Goal: Information Seeking & Learning: Learn about a topic

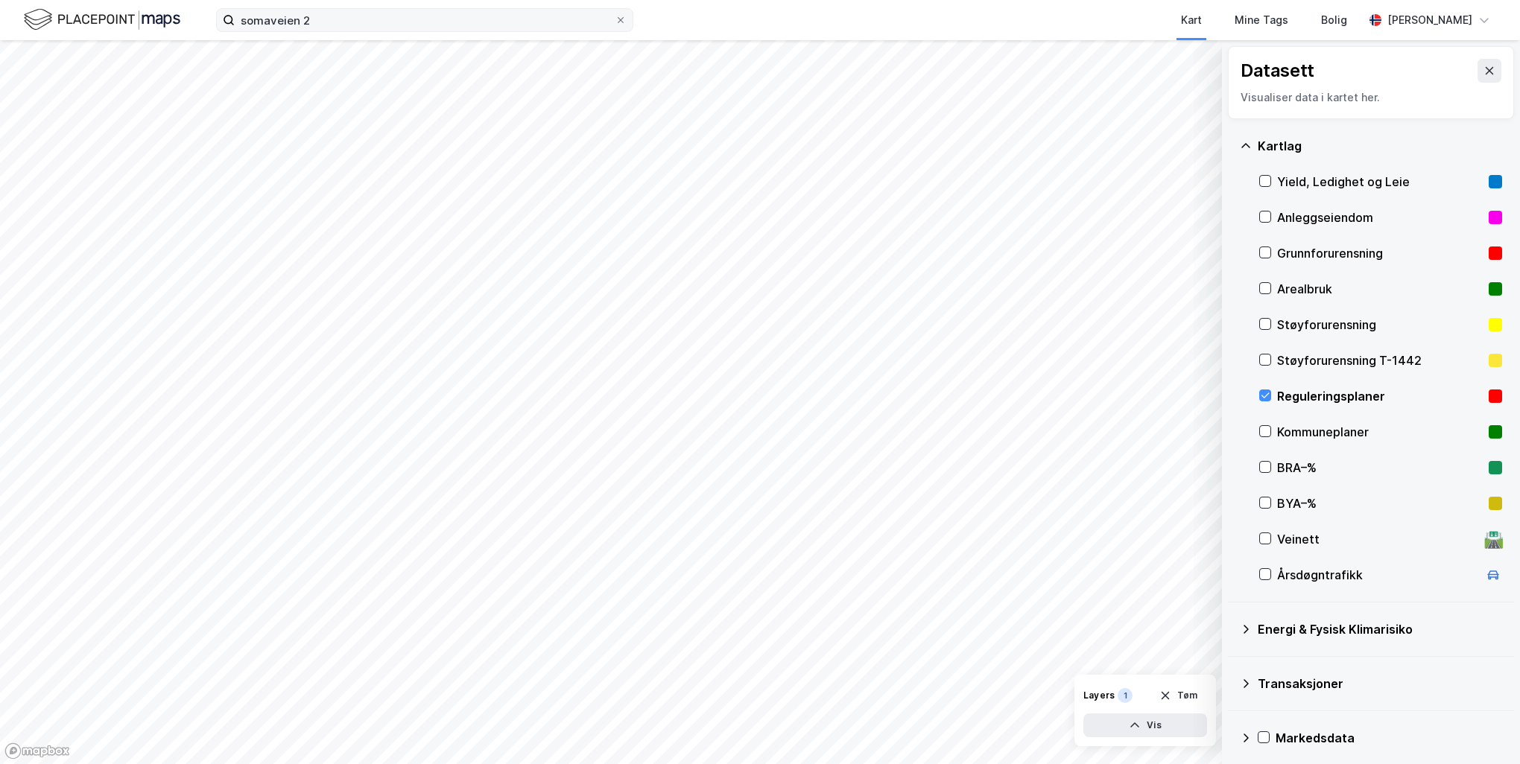
click at [620, 31] on label "somaveien 2" at bounding box center [424, 20] width 417 height 24
click at [615, 31] on input "somaveien 2" at bounding box center [425, 20] width 380 height 22
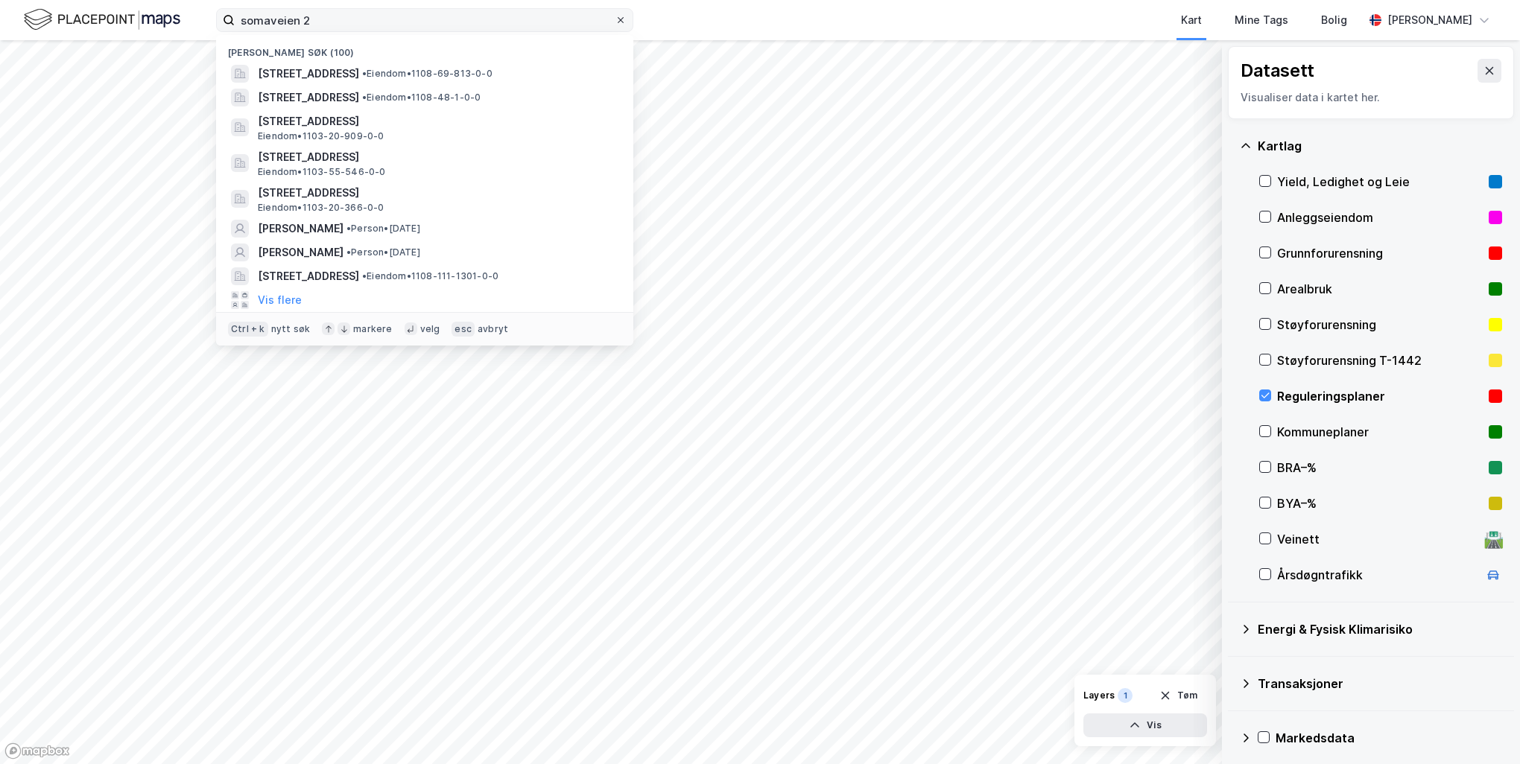
click at [620, 21] on icon at bounding box center [620, 20] width 9 height 9
click at [615, 21] on input "somaveien 2" at bounding box center [425, 20] width 380 height 22
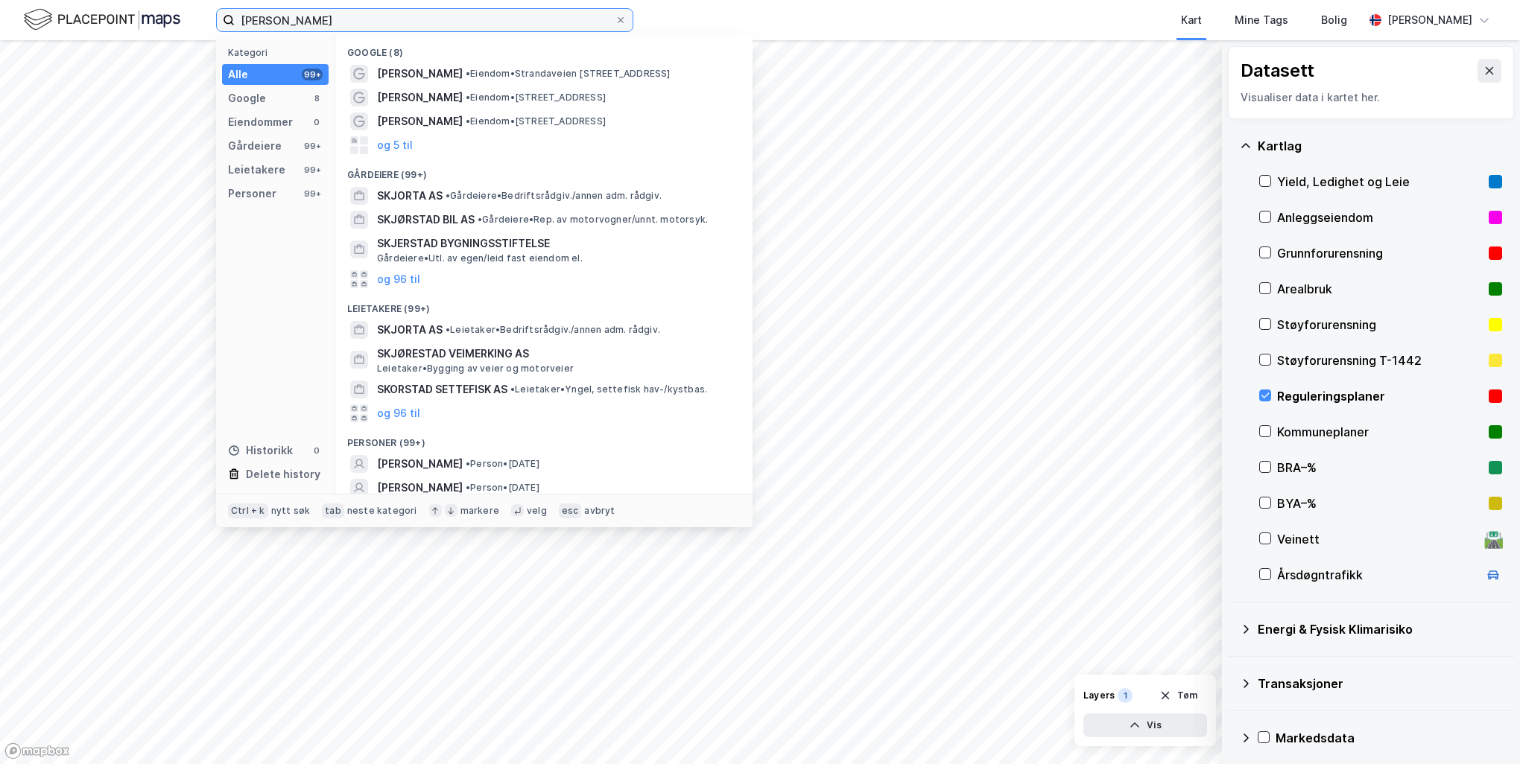
type input "[PERSON_NAME]"
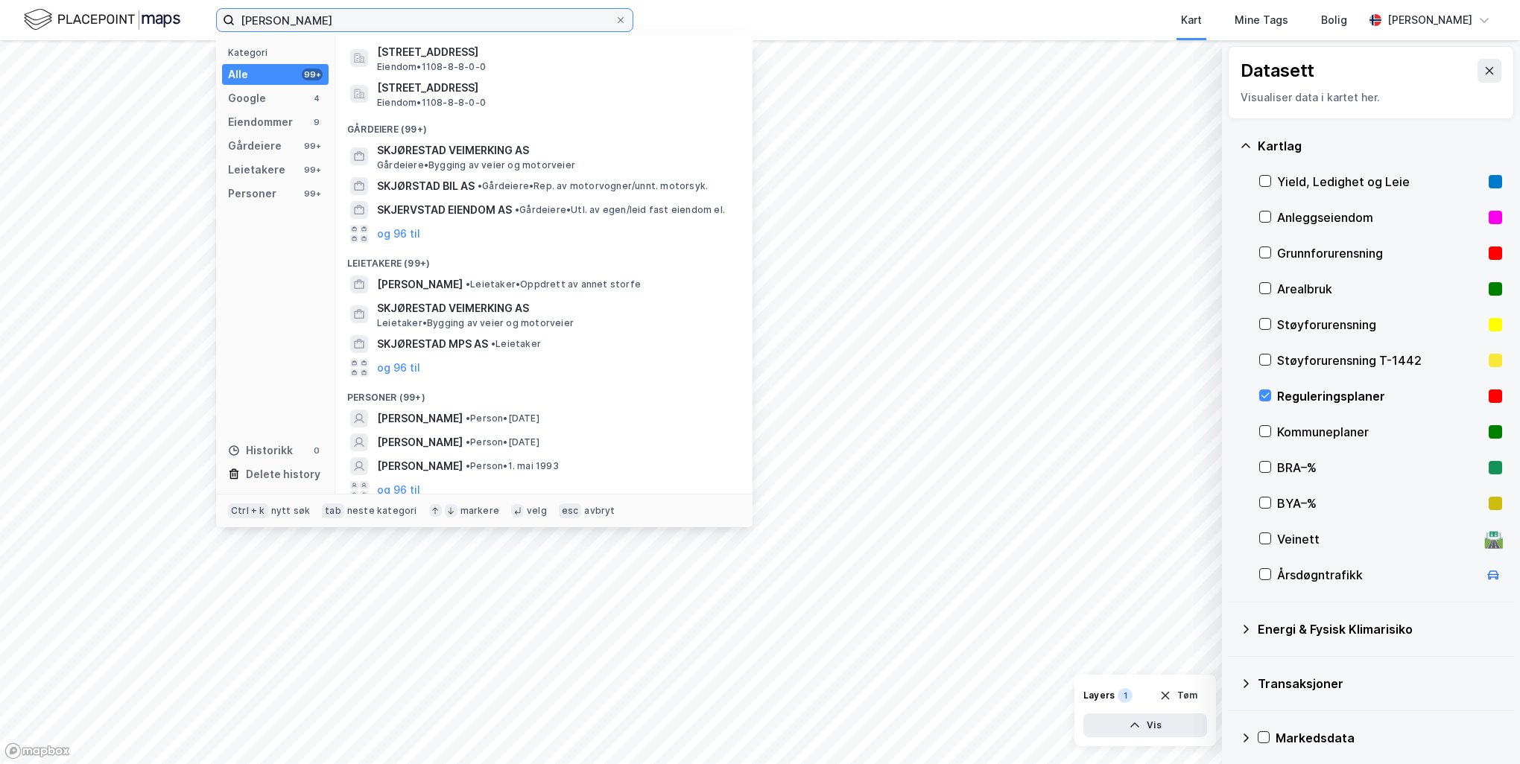
scroll to position [401, 0]
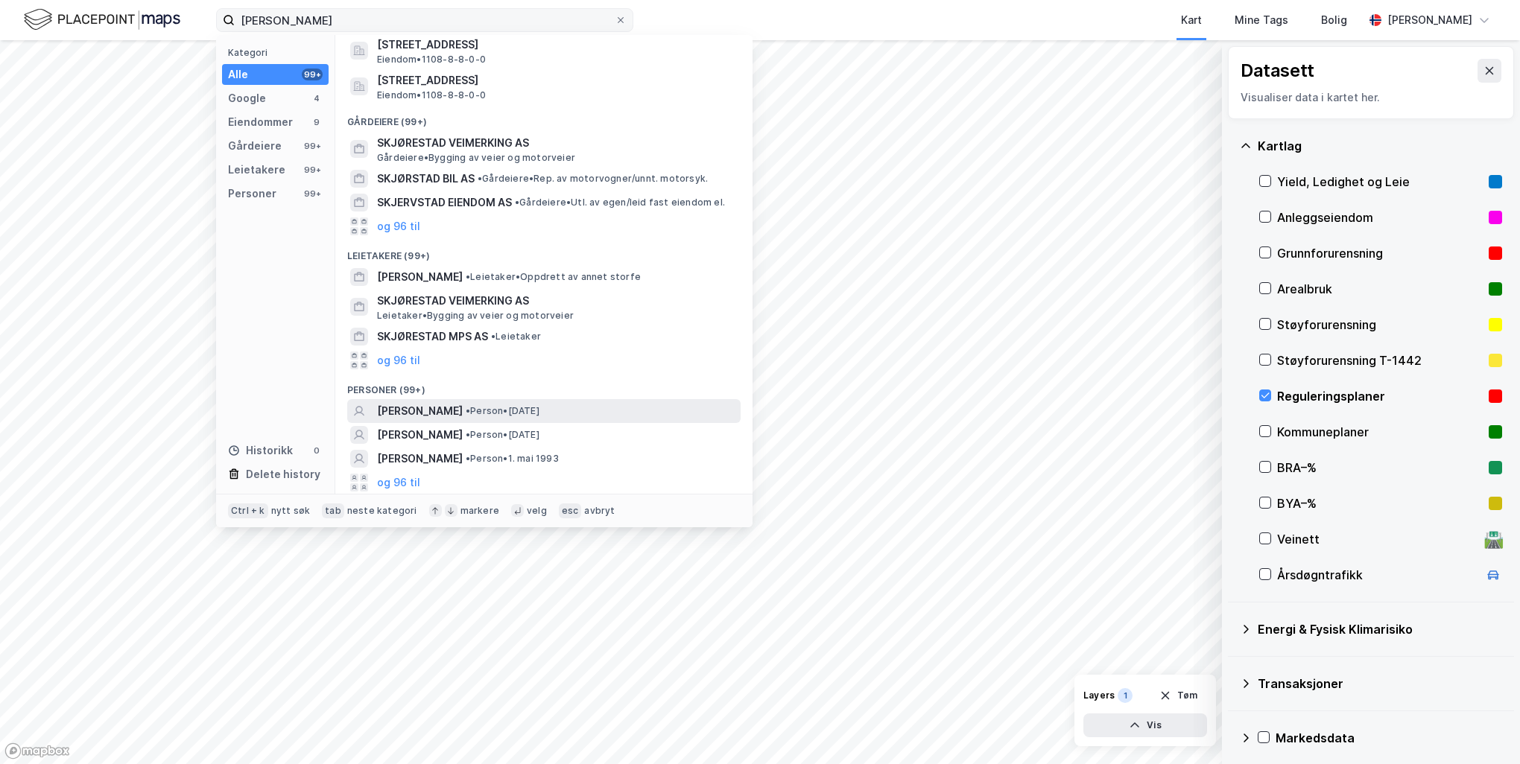
click at [463, 407] on span "[PERSON_NAME]" at bounding box center [420, 411] width 86 height 18
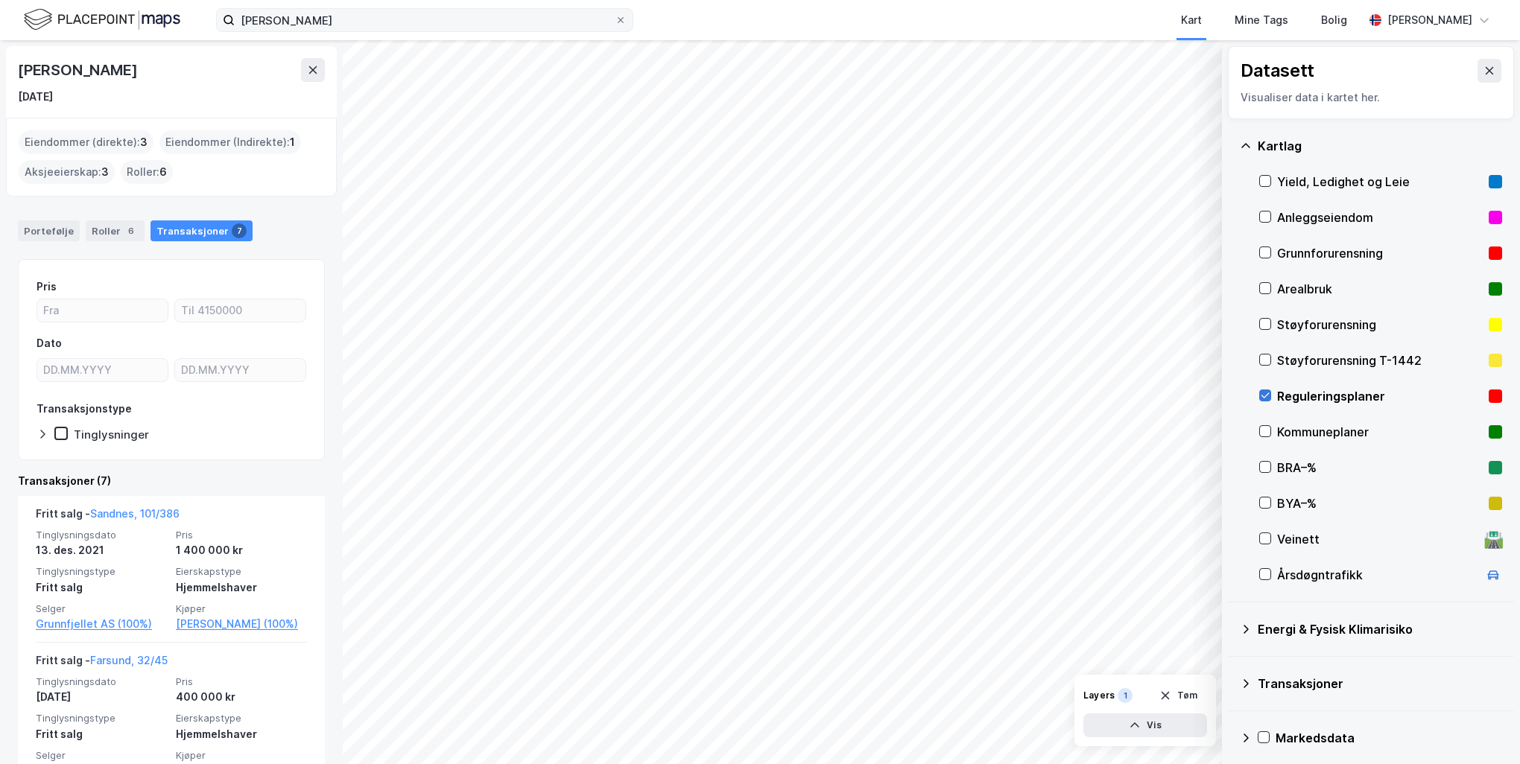
click at [1264, 398] on icon at bounding box center [1265, 395] width 10 height 10
click at [47, 230] on div "Portefølje" at bounding box center [49, 230] width 62 height 21
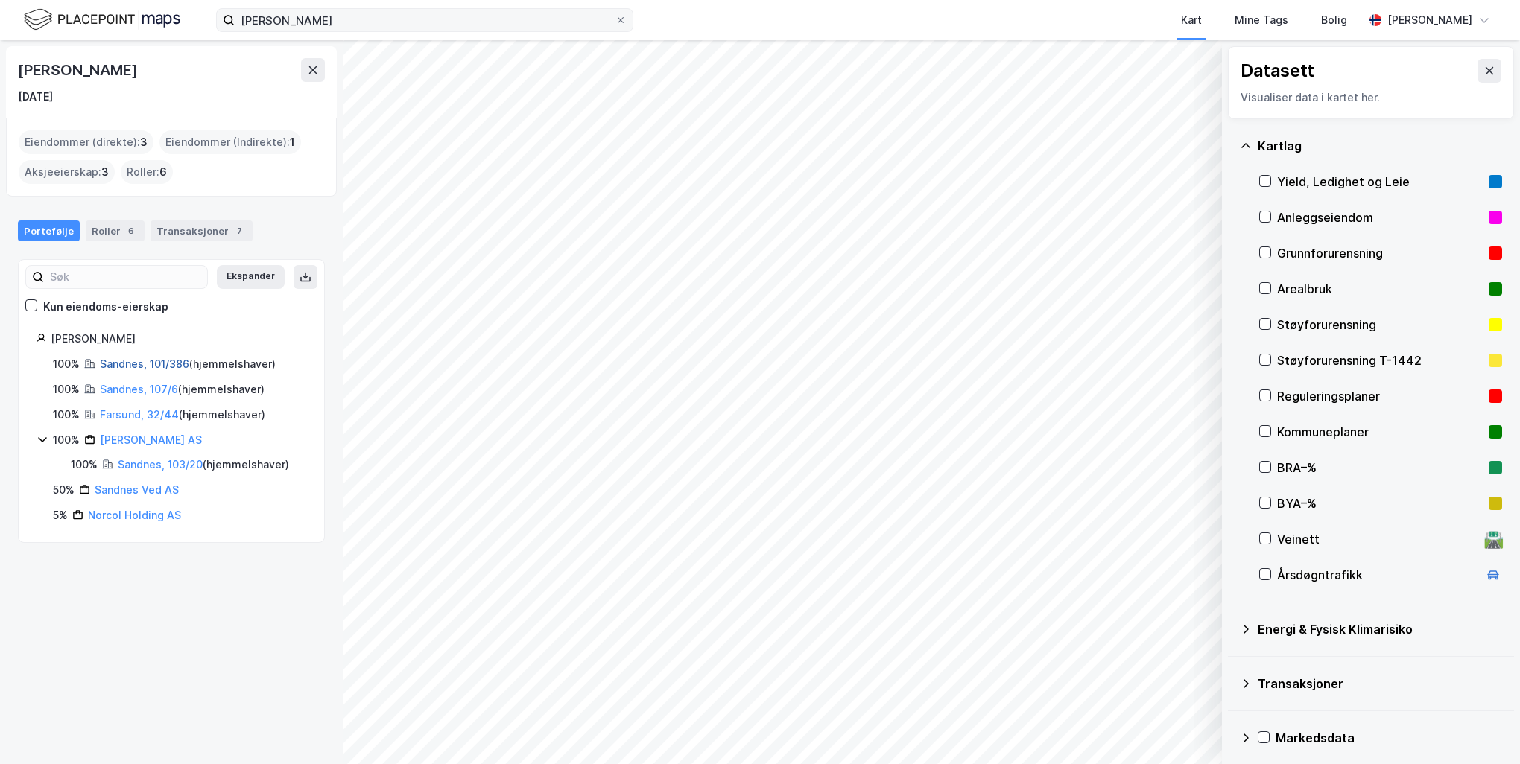
click at [157, 359] on link "Sandnes, 101/386" at bounding box center [144, 364] width 89 height 13
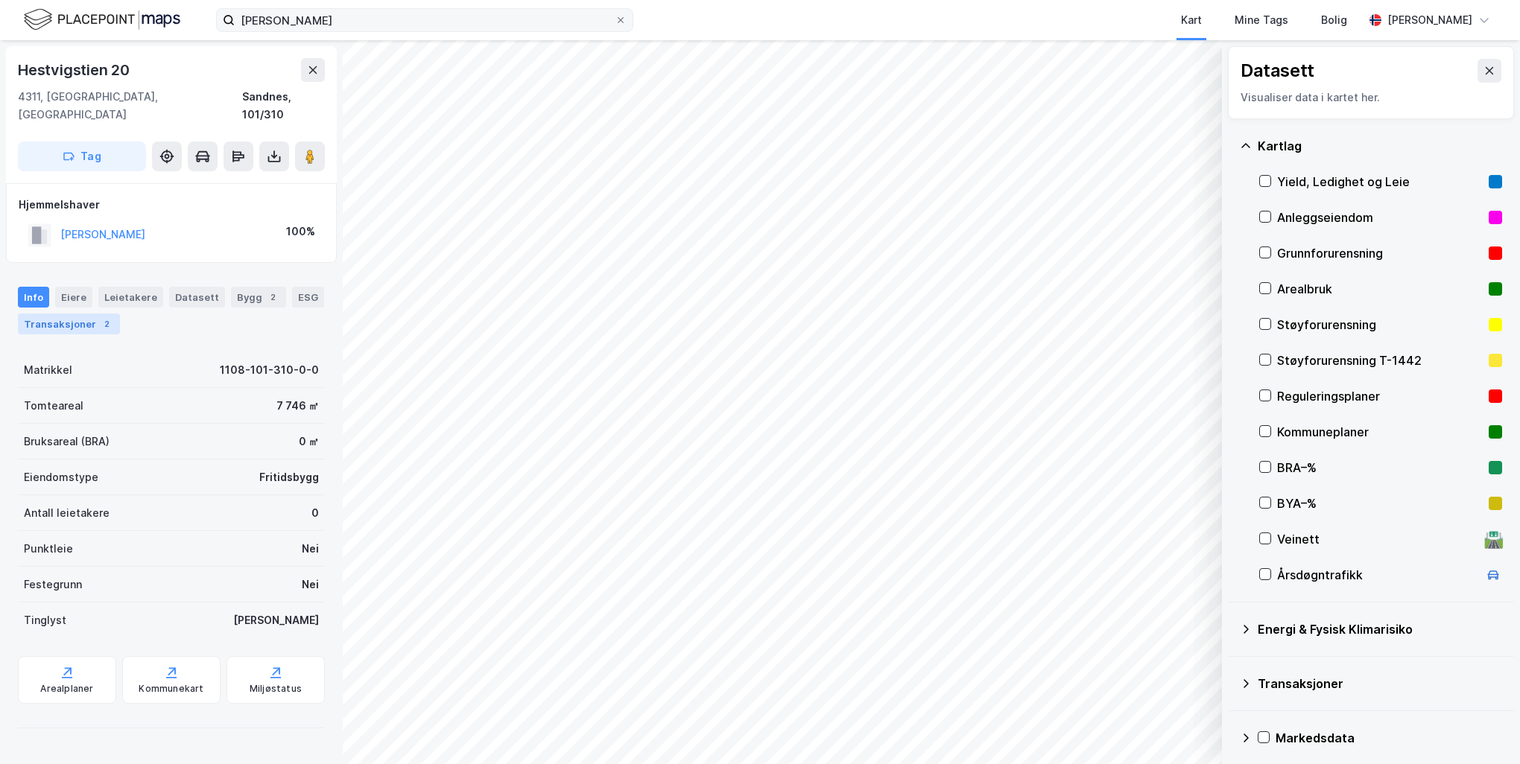
click at [68, 314] on div "Transaksjoner 2" at bounding box center [69, 324] width 102 height 21
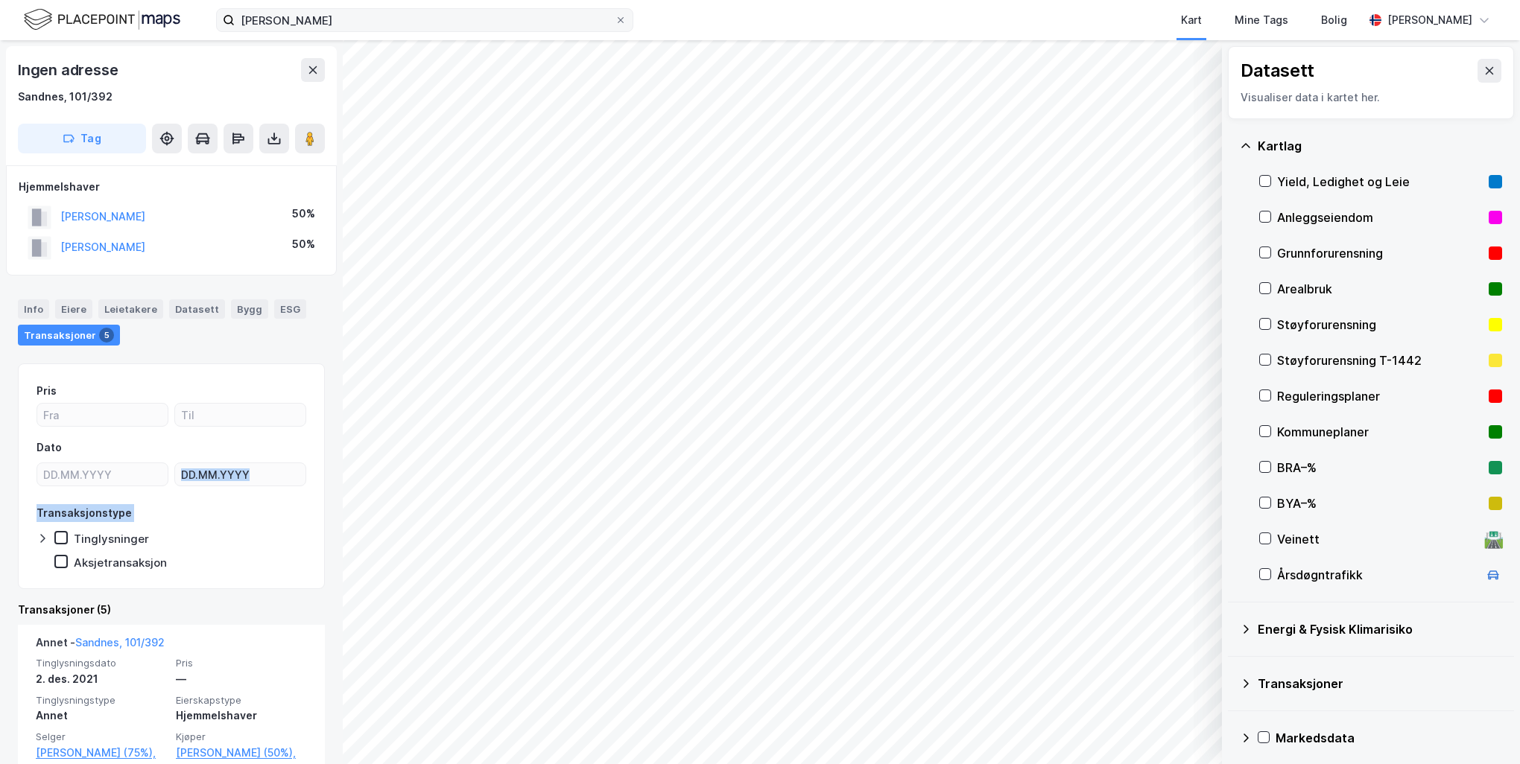
drag, startPoint x: 188, startPoint y: 553, endPoint x: 216, endPoint y: 460, distance: 97.1
click at [216, 460] on div "Pris Dato Transaksjonstype Tinglysninger Aksjetransaksjon" at bounding box center [171, 476] width 270 height 188
click at [33, 314] on div "Info" at bounding box center [33, 308] width 31 height 19
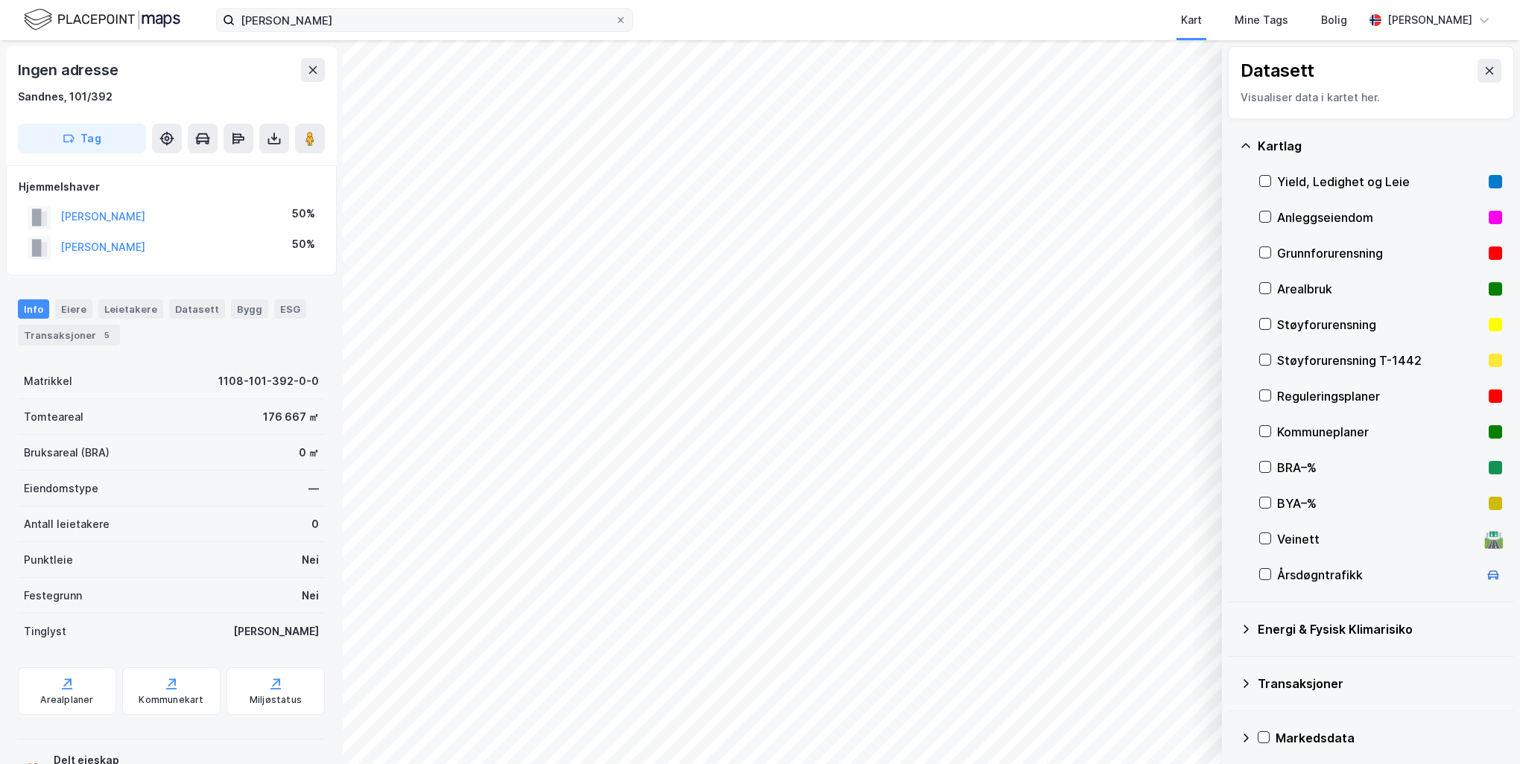
click at [801, 763] on html "[PERSON_NAME] Kart Mine Tags Bolig [PERSON_NAME] © Mapbox © OpenStreetMap Impro…" at bounding box center [760, 382] width 1520 height 764
click at [854, 763] on html "[PERSON_NAME] Kart Mine Tags Bolig [PERSON_NAME] © Mapbox © OpenStreetMap Impro…" at bounding box center [760, 382] width 1520 height 764
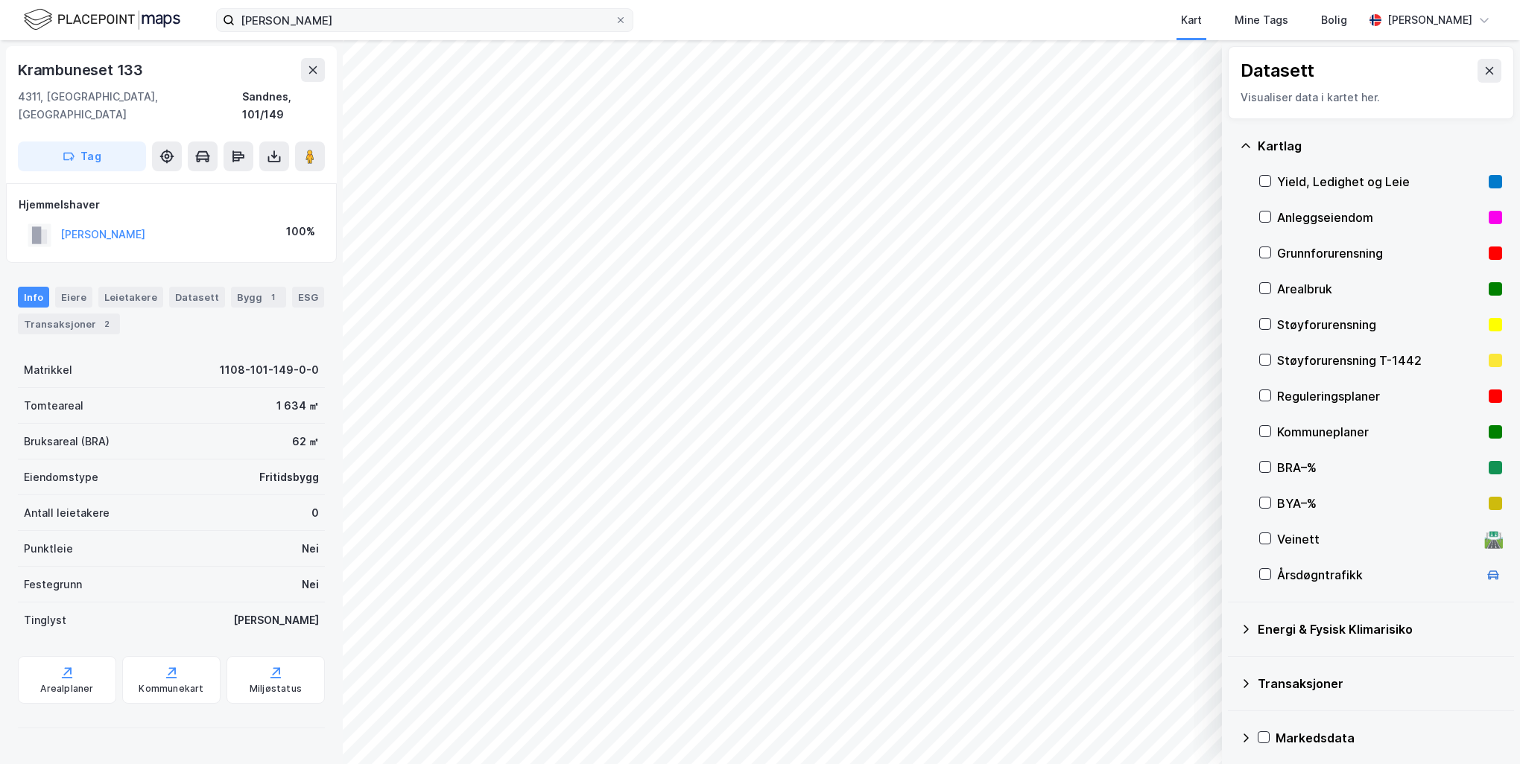
click at [1123, 763] on html "[PERSON_NAME] Kart Mine Tags Bolig [PERSON_NAME] © Mapbox © OpenStreetMap Impro…" at bounding box center [760, 382] width 1520 height 764
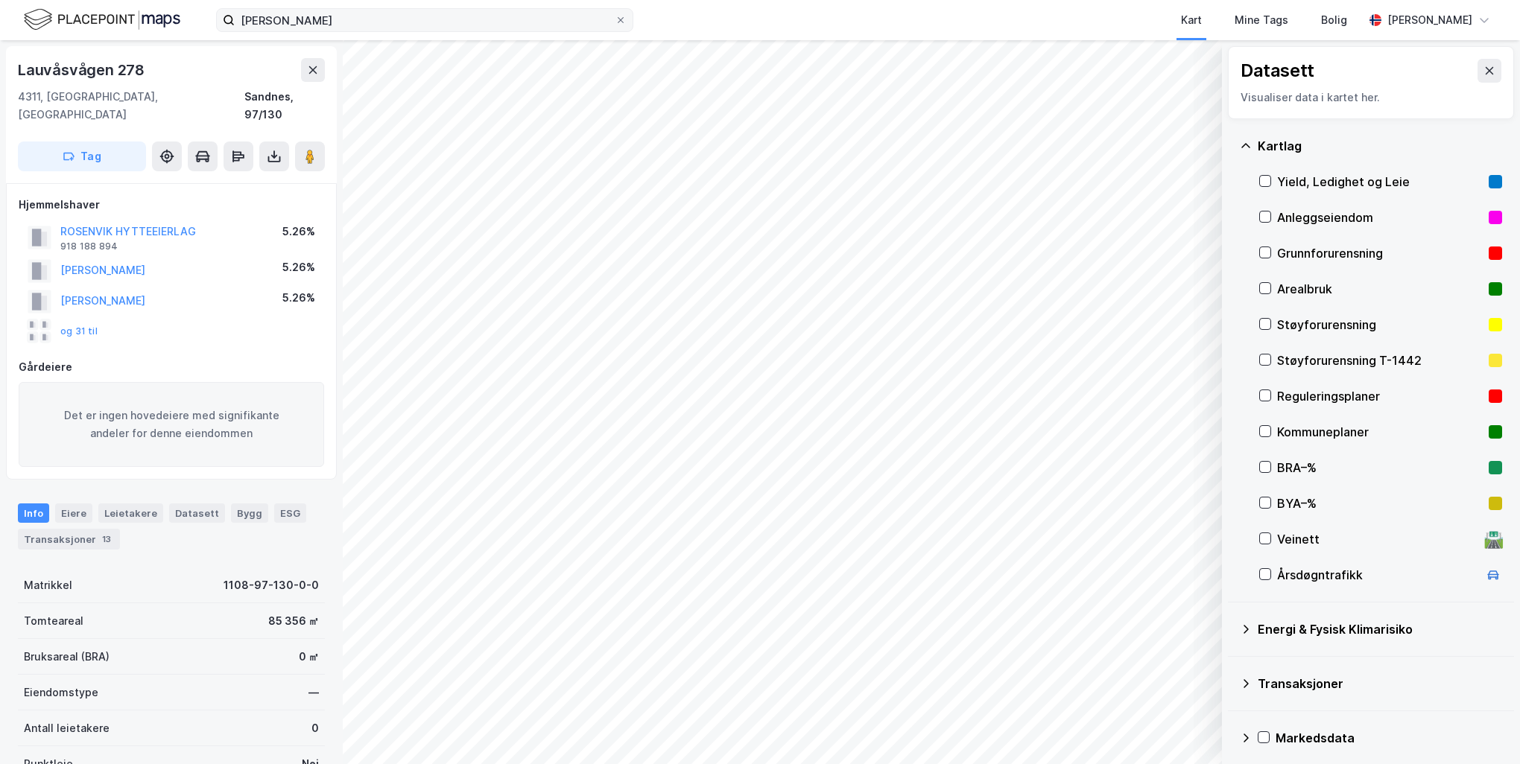
click at [113, 20] on img at bounding box center [102, 20] width 156 height 26
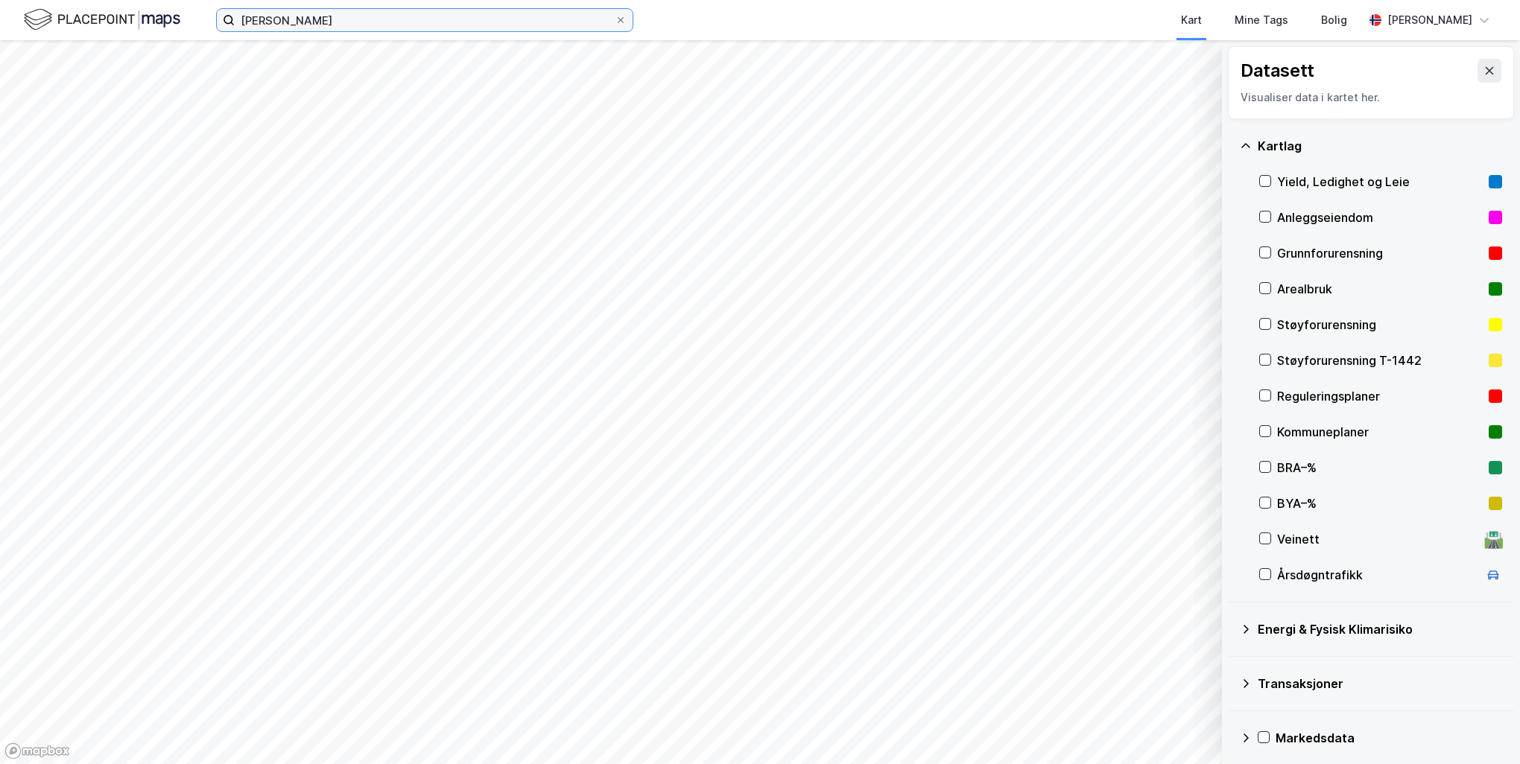
click at [449, 22] on input "[PERSON_NAME]" at bounding box center [425, 20] width 380 height 22
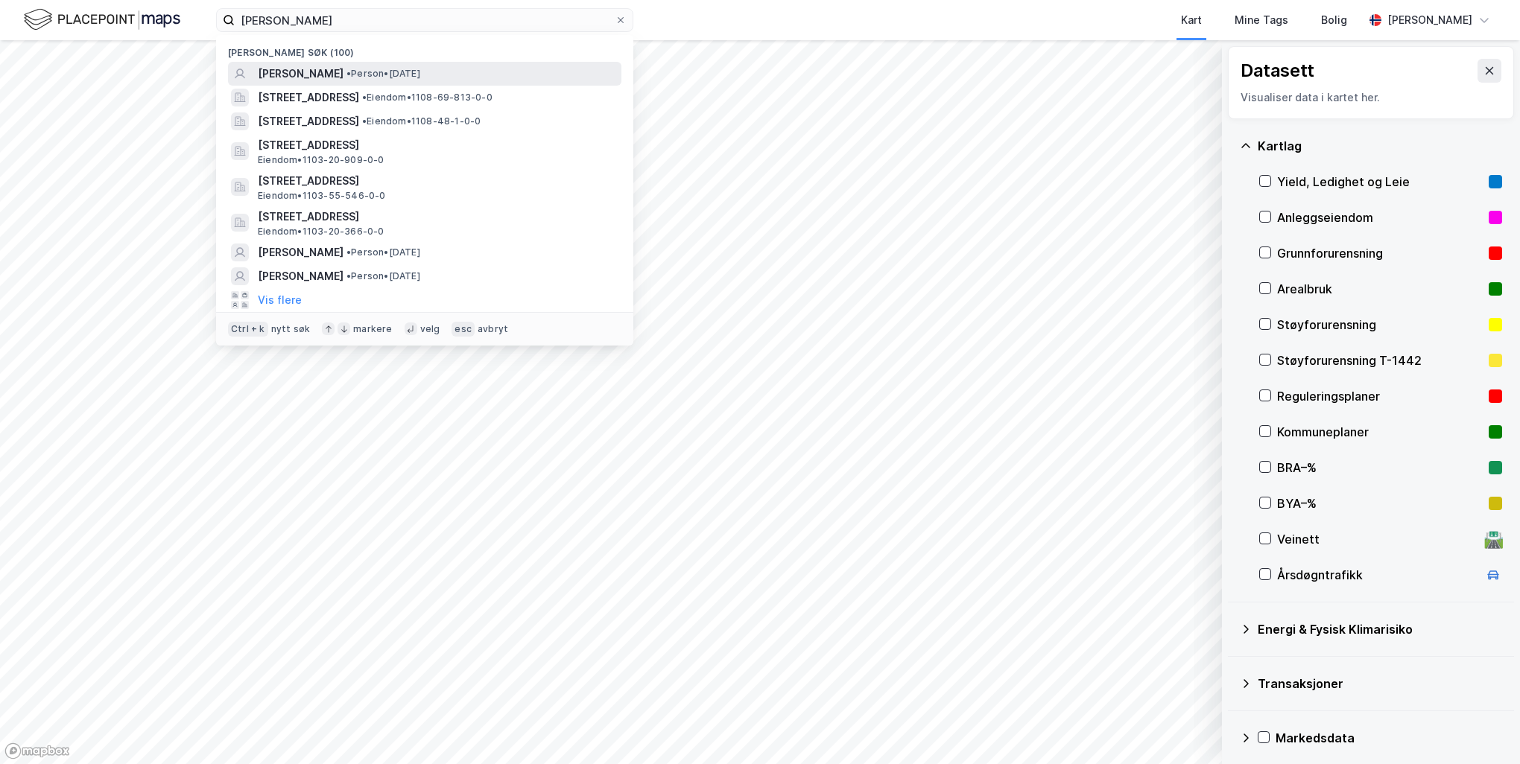
click at [413, 72] on span "• Person • [DATE]" at bounding box center [383, 74] width 74 height 12
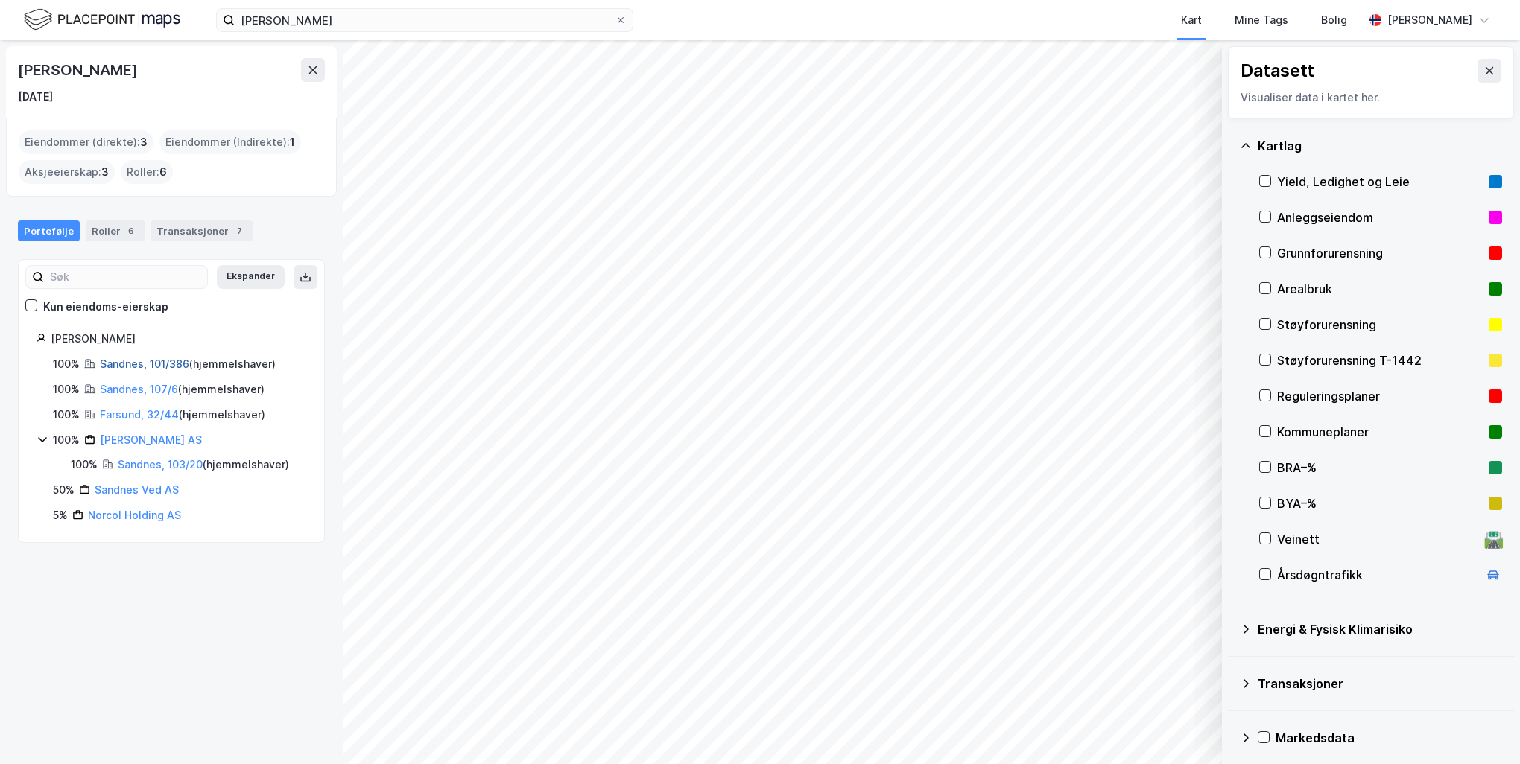
click at [170, 361] on link "Sandnes, 101/386" at bounding box center [144, 364] width 89 height 13
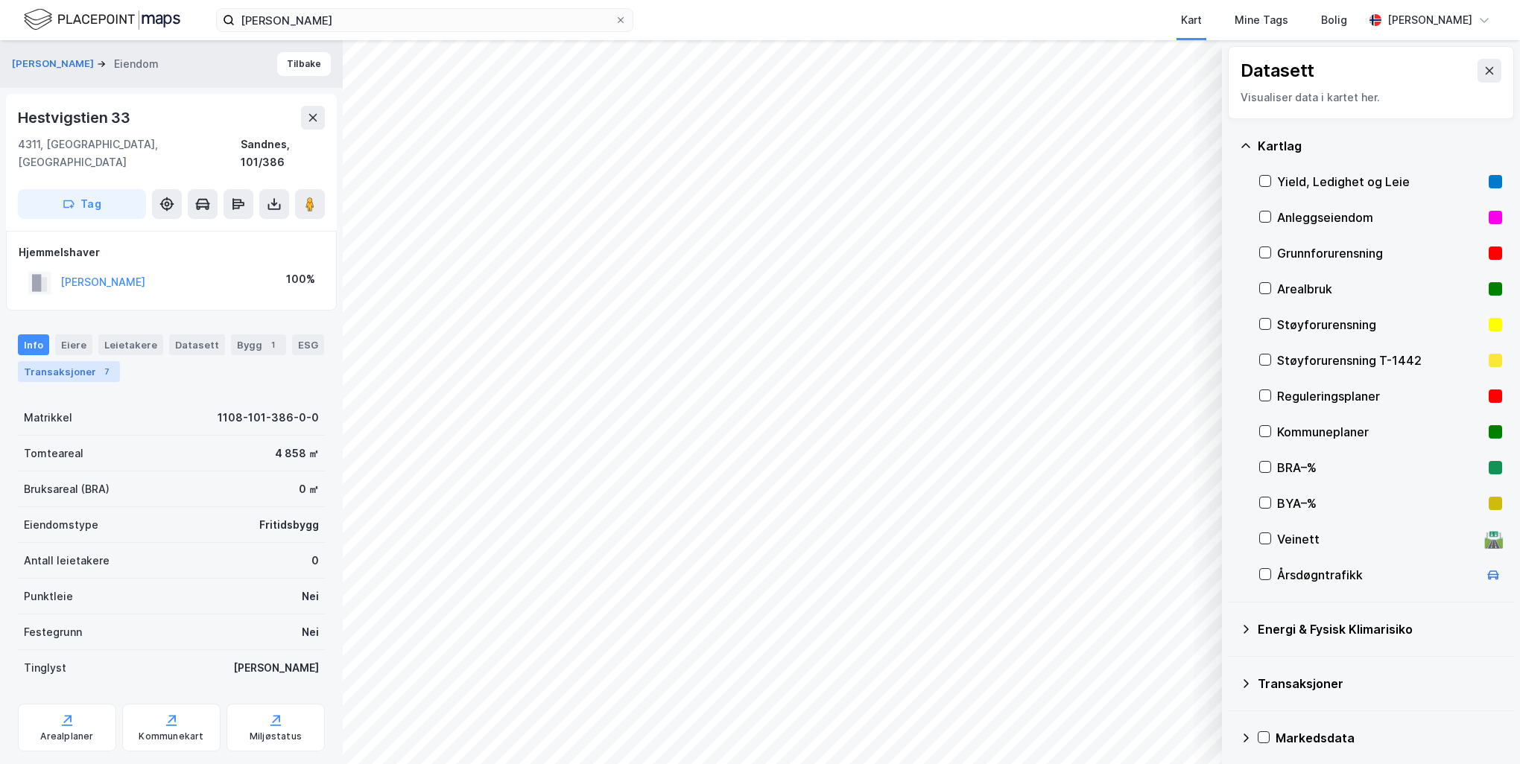
click at [82, 361] on div "Transaksjoner 7" at bounding box center [69, 371] width 102 height 21
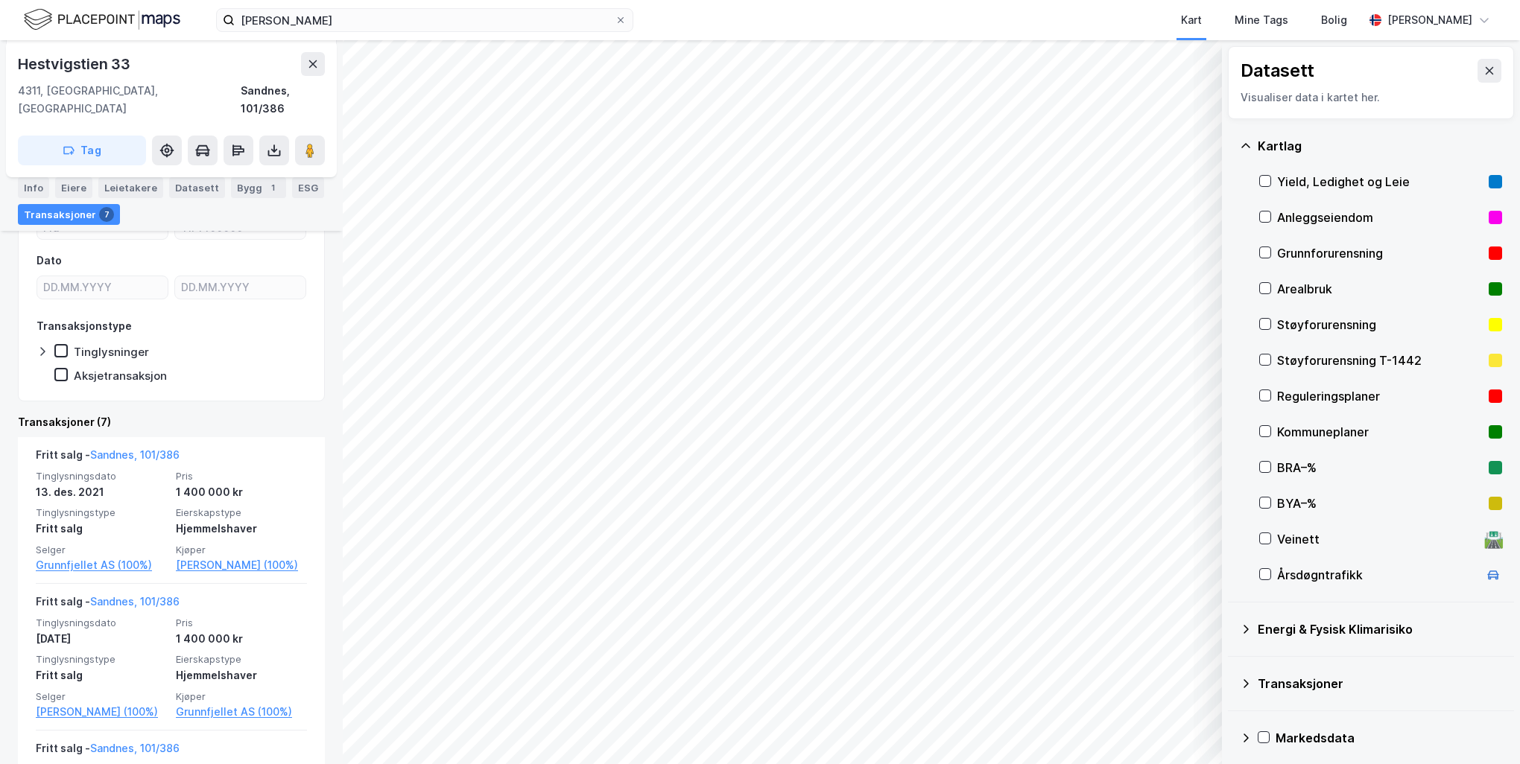
scroll to position [372, 0]
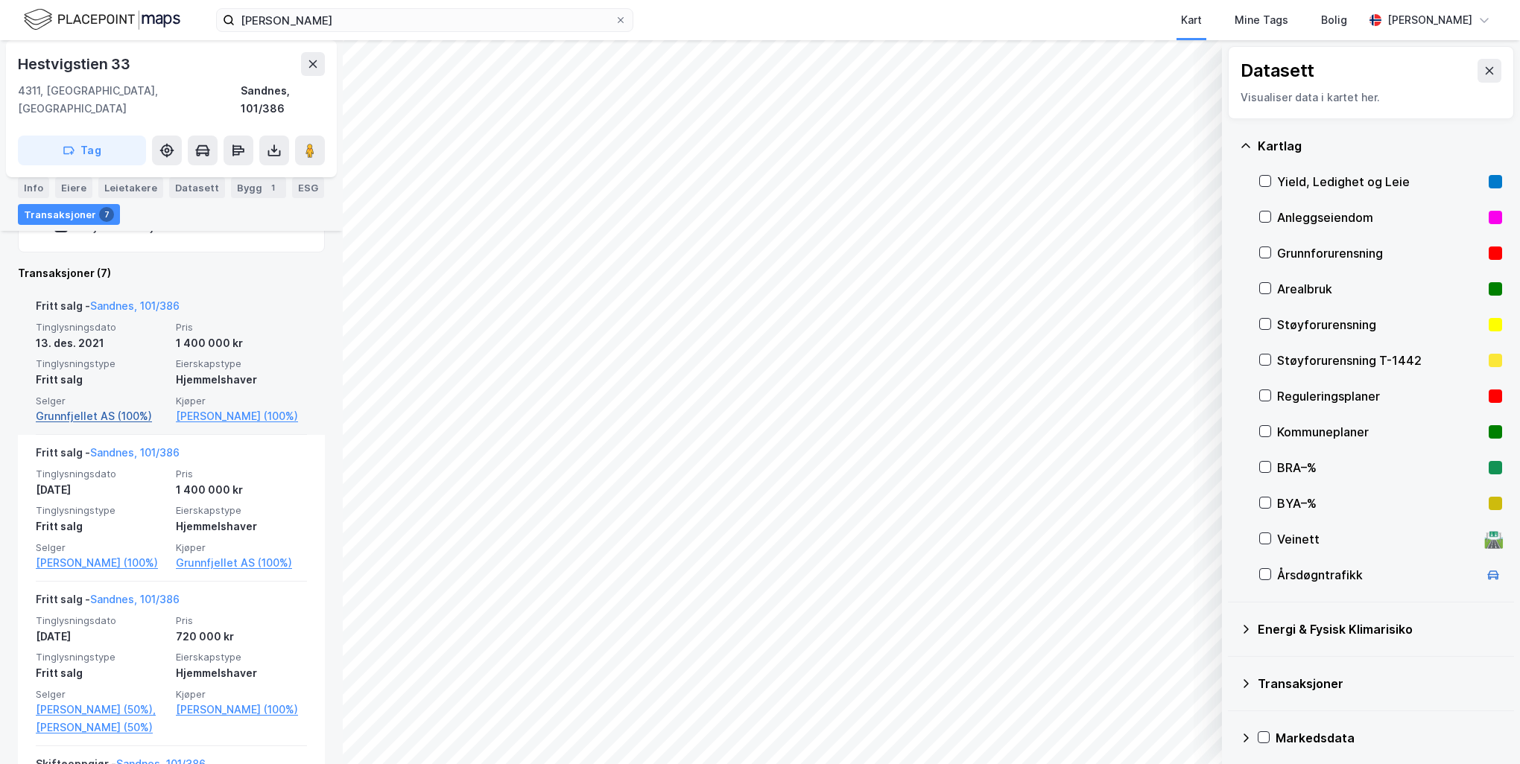
click at [121, 407] on link "Grunnfjellet AS (100%)" at bounding box center [101, 416] width 131 height 18
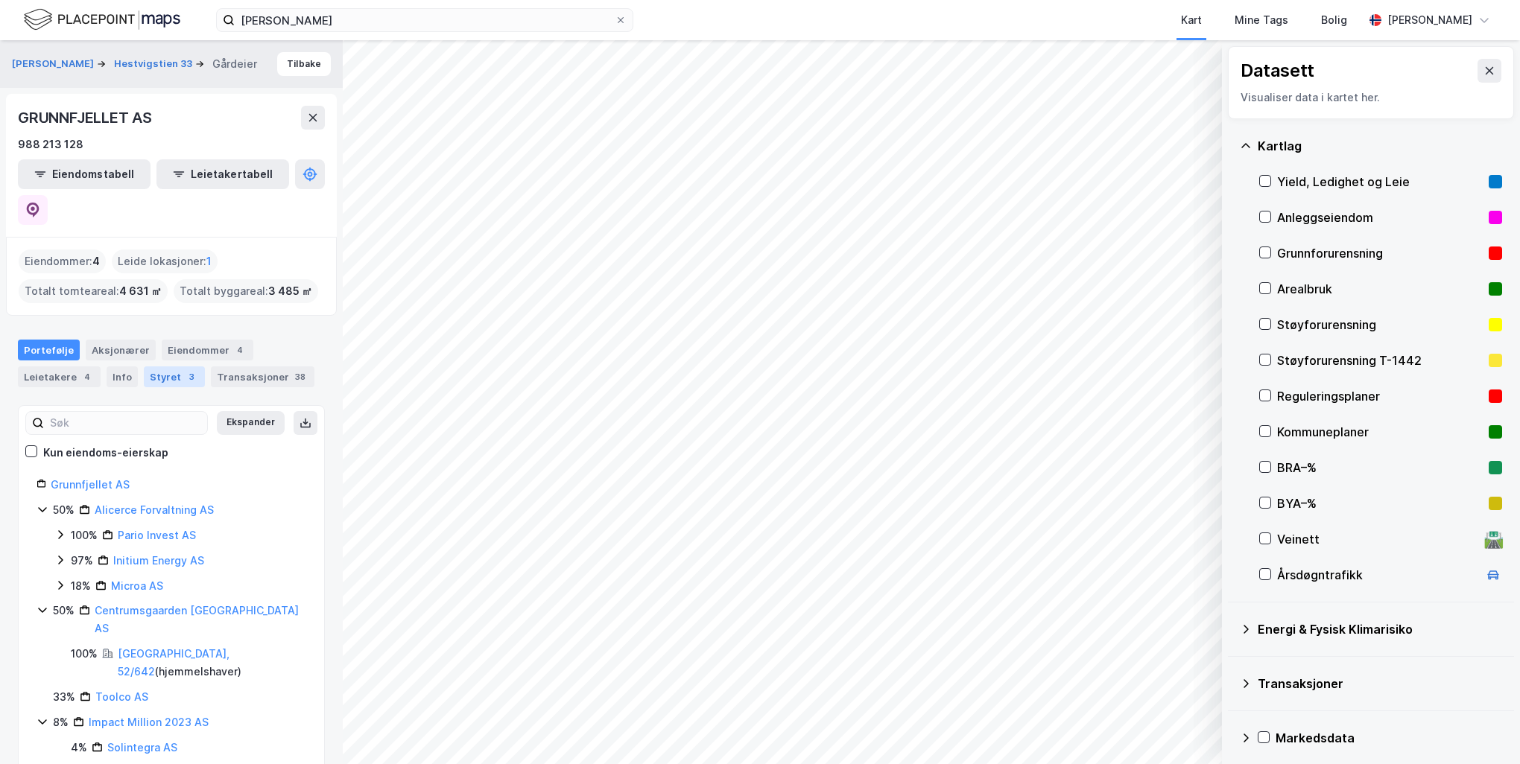
click at [175, 366] on div "Styret 3" at bounding box center [174, 376] width 61 height 21
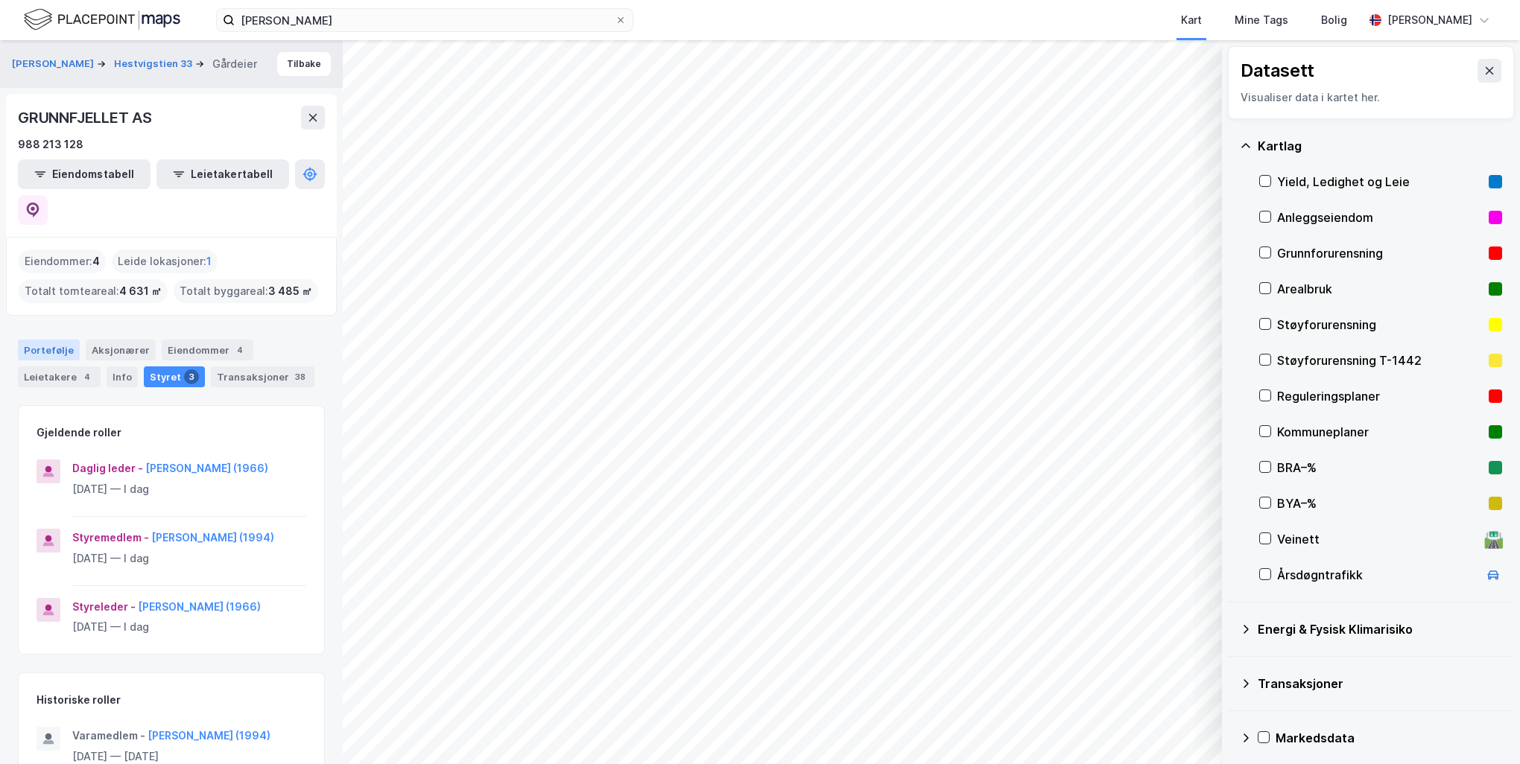
click at [54, 340] on div "Portefølje" at bounding box center [49, 350] width 62 height 21
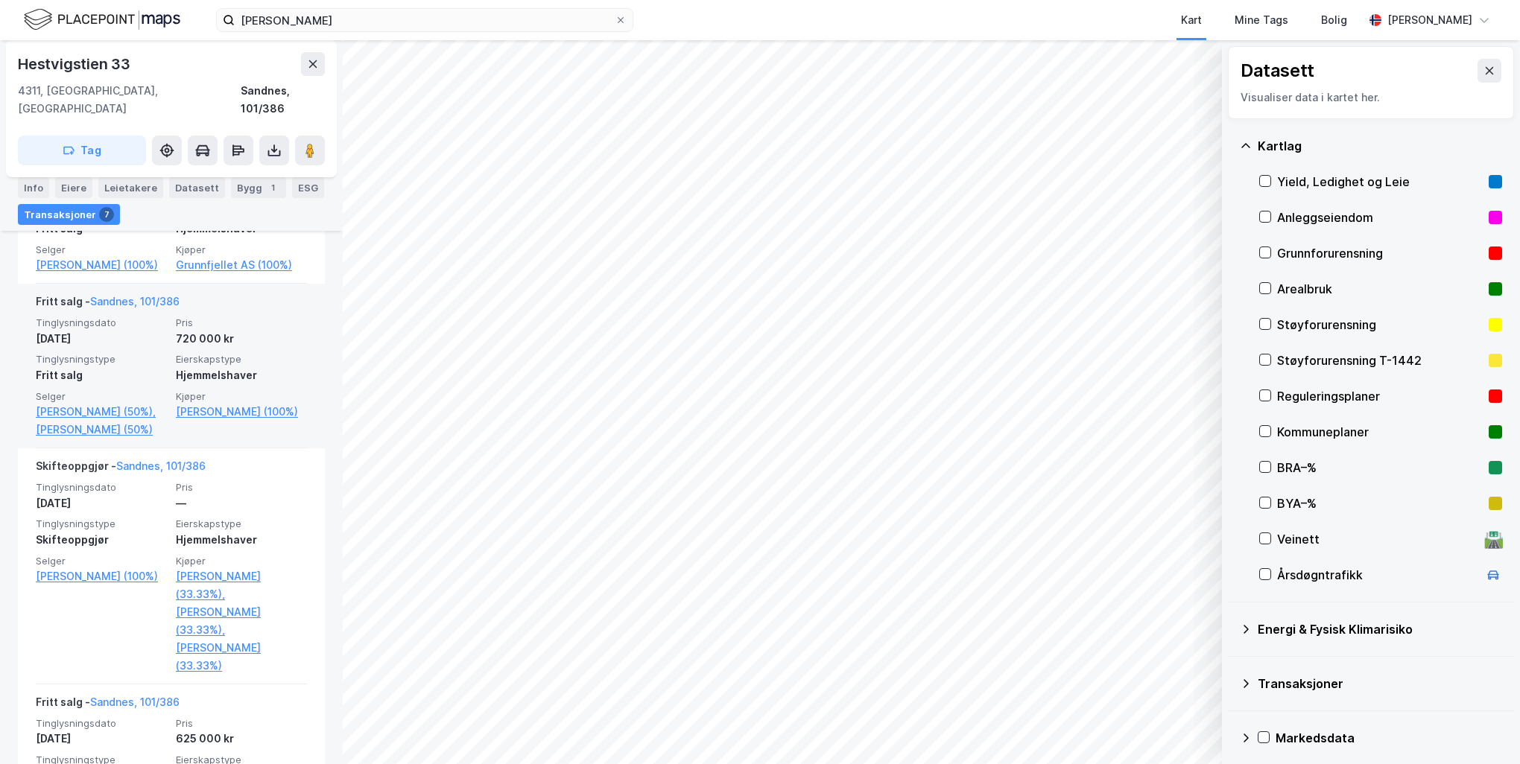
scroll to position [745, 0]
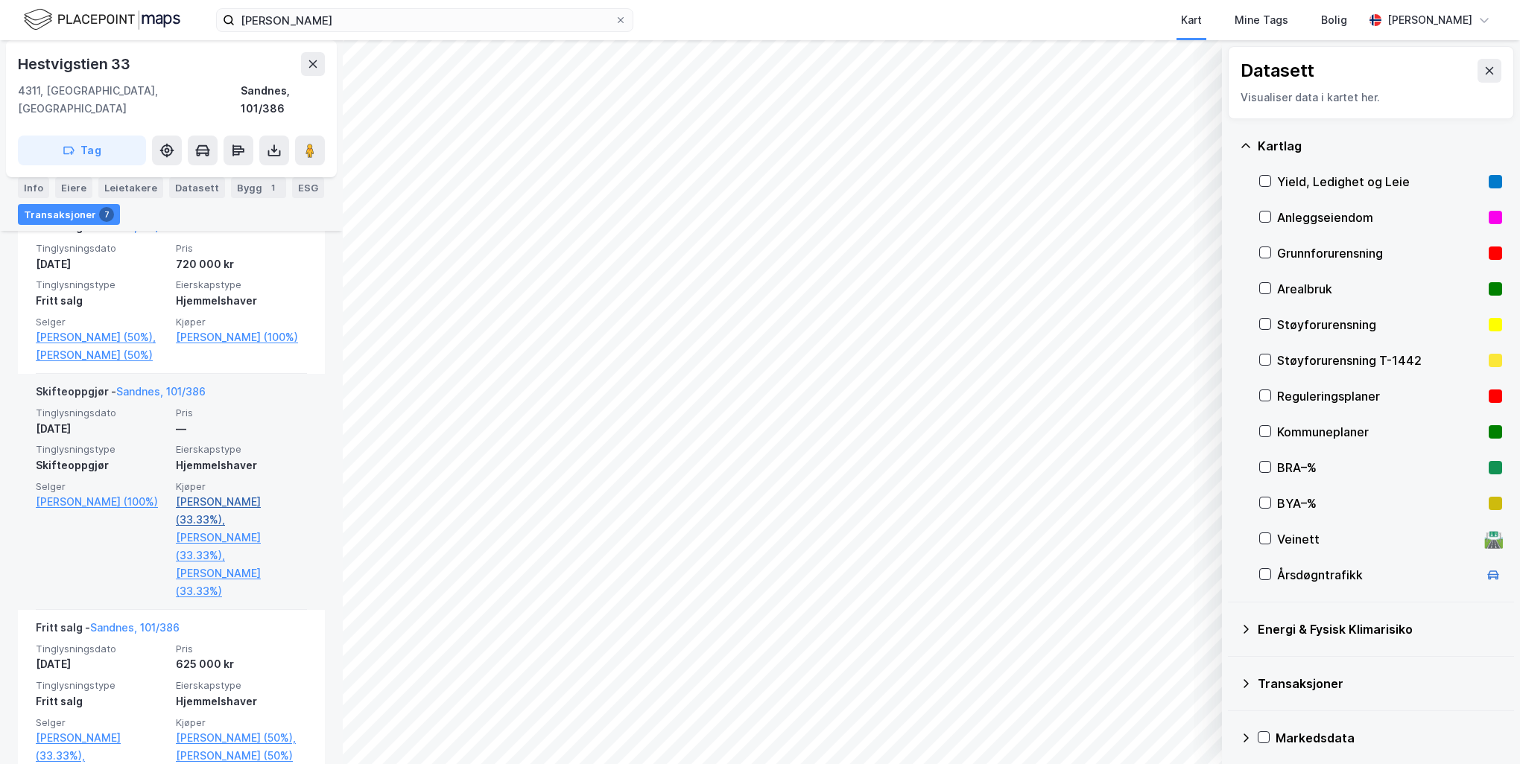
click at [255, 517] on link "[PERSON_NAME] (33.33%)," at bounding box center [241, 511] width 131 height 36
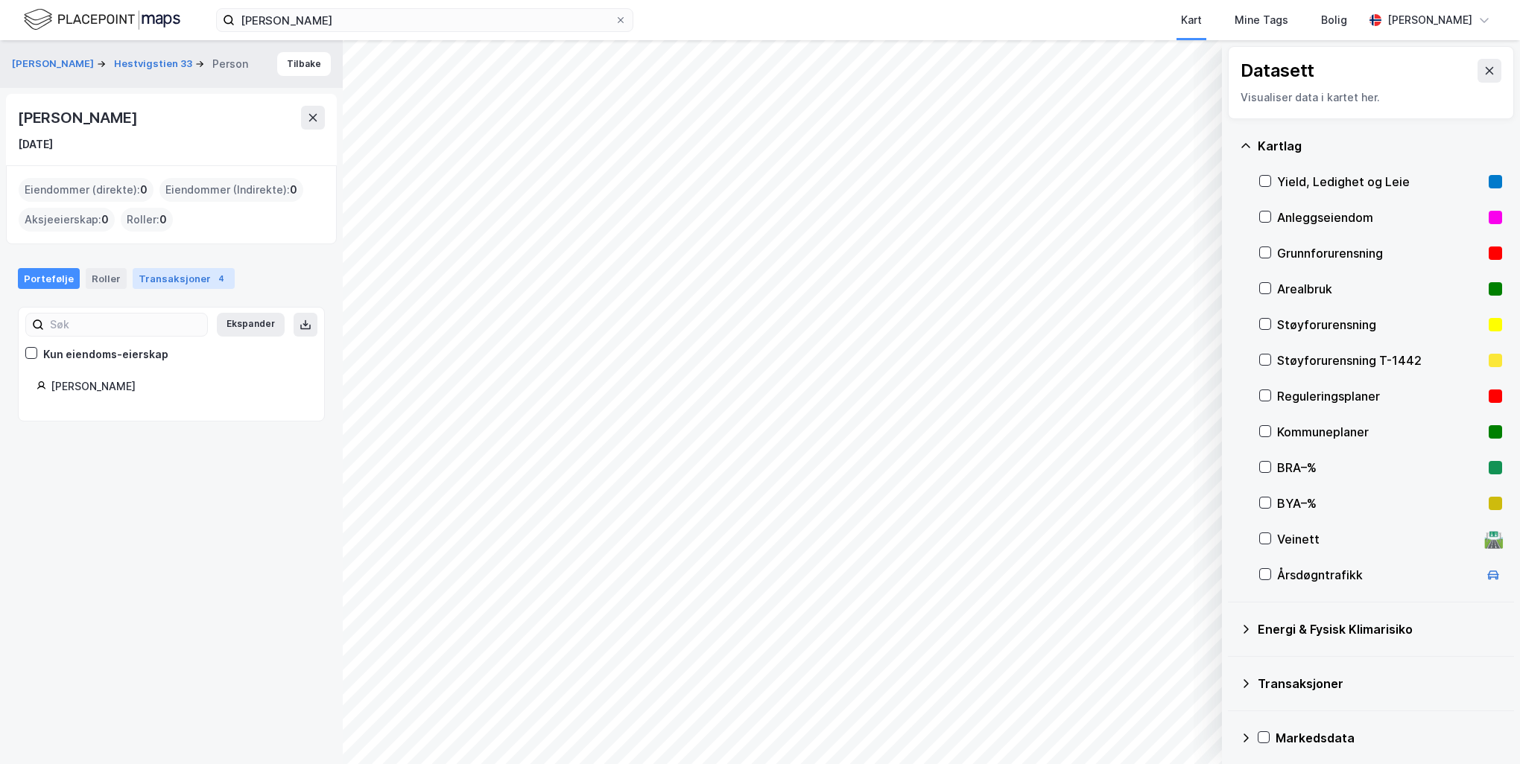
click at [168, 276] on div "Transaksjoner 4" at bounding box center [184, 278] width 102 height 21
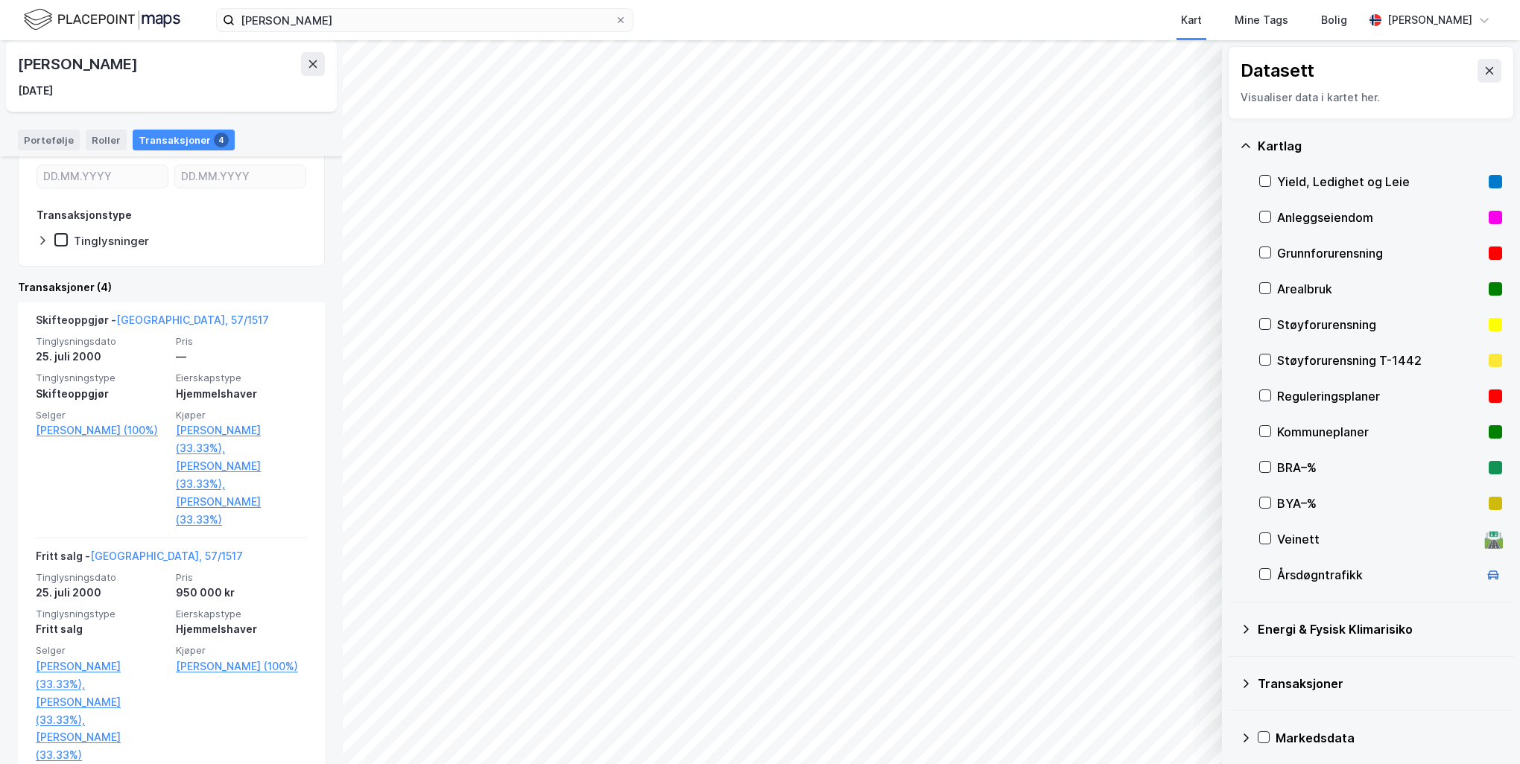
scroll to position [218, 0]
